Goal: Task Accomplishment & Management: Manage account settings

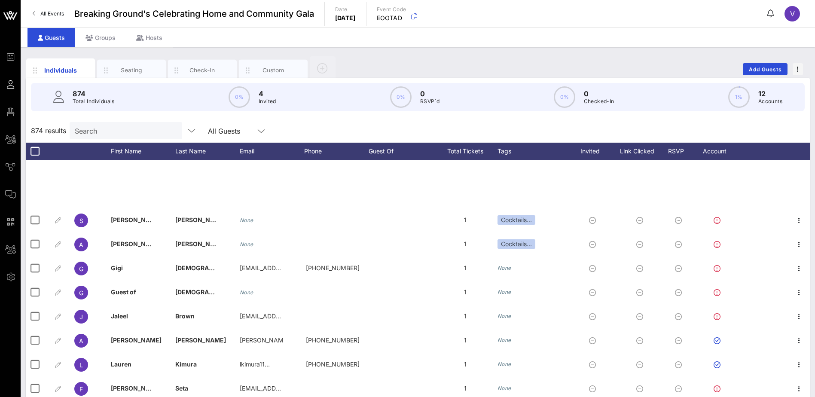
scroll to position [172, 0]
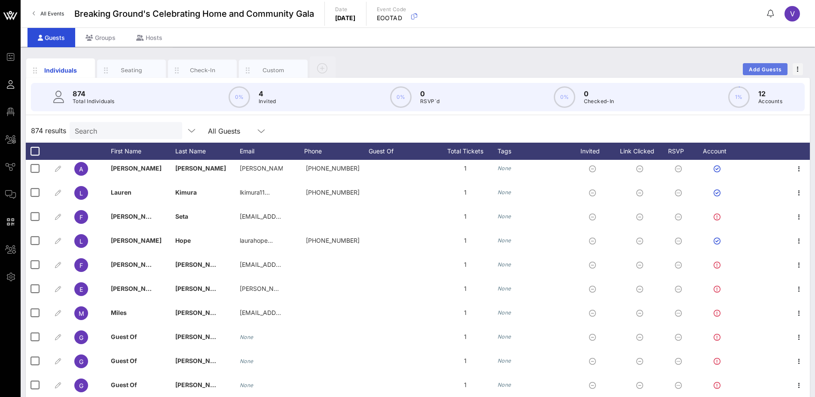
click at [767, 67] on span "Add Guests" at bounding box center [766, 69] width 34 height 6
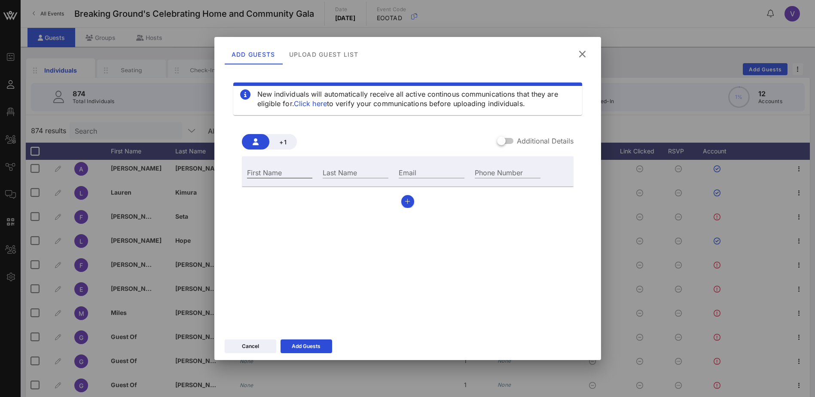
click at [267, 172] on input "First Name" at bounding box center [280, 172] width 66 height 11
type input "[PERSON_NAME]"
drag, startPoint x: 403, startPoint y: 175, endPoint x: 411, endPoint y: 175, distance: 8.2
click at [403, 175] on div "Email" at bounding box center [432, 172] width 66 height 11
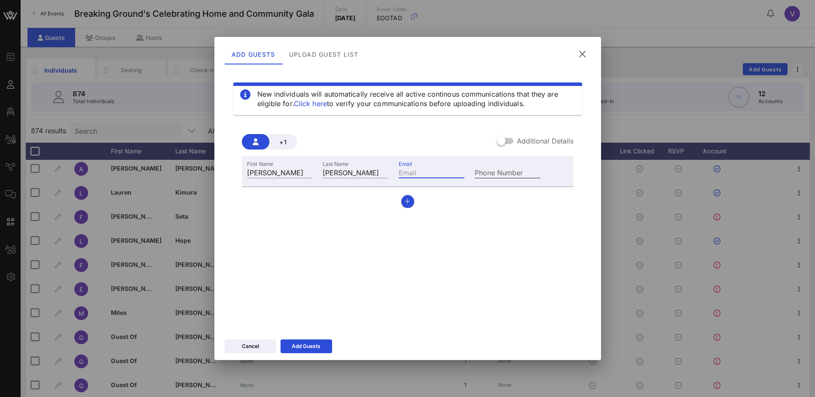
paste input "[PERSON_NAME][EMAIL_ADDRESS][PERSON_NAME][DOMAIN_NAME]"
type input "[PERSON_NAME][EMAIL_ADDRESS][PERSON_NAME][DOMAIN_NAME]"
click at [312, 347] on div "Add Guests" at bounding box center [306, 346] width 29 height 9
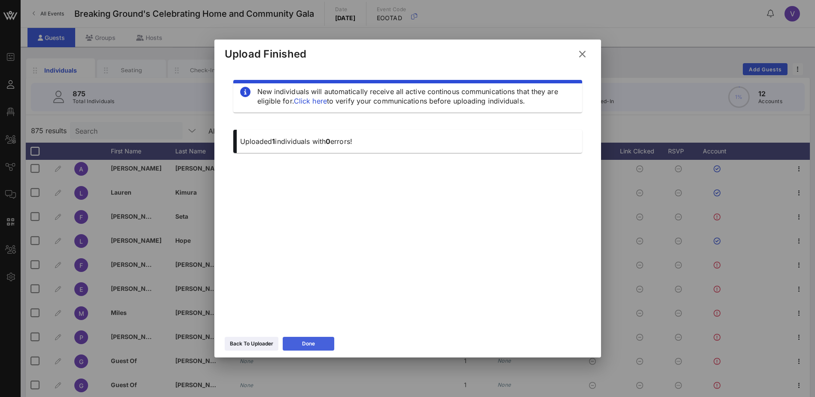
click at [310, 342] on icon at bounding box center [308, 344] width 6 height 6
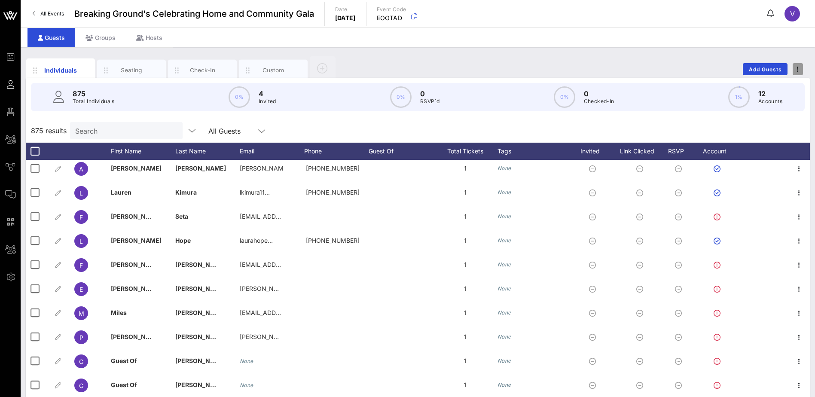
click at [795, 68] on span "button" at bounding box center [798, 69] width 10 height 6
click at [799, 80] on div "Export To CSV" at bounding box center [781, 83] width 41 height 7
click at [104, 38] on div "Groups" at bounding box center [100, 37] width 51 height 19
